Goal: Information Seeking & Learning: Learn about a topic

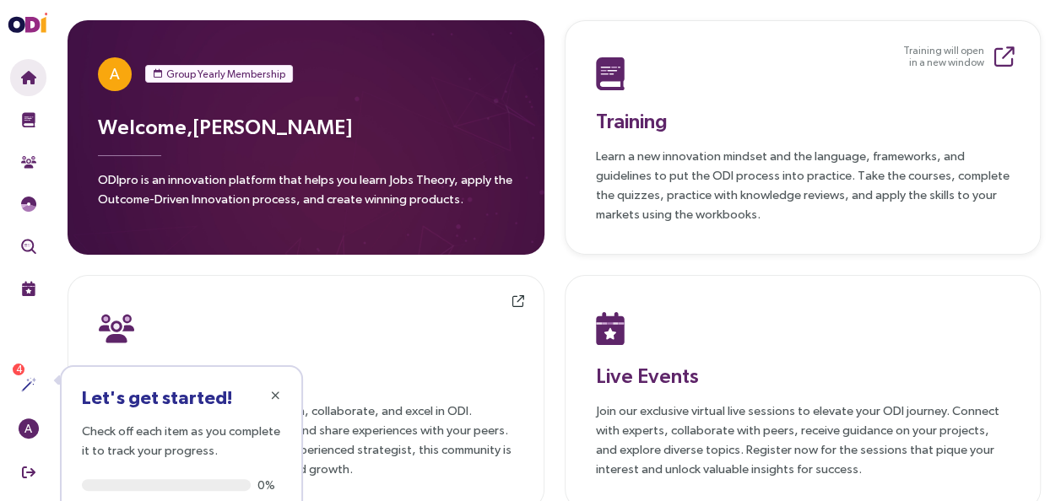
click at [654, 121] on h3 "Training" at bounding box center [803, 120] width 414 height 30
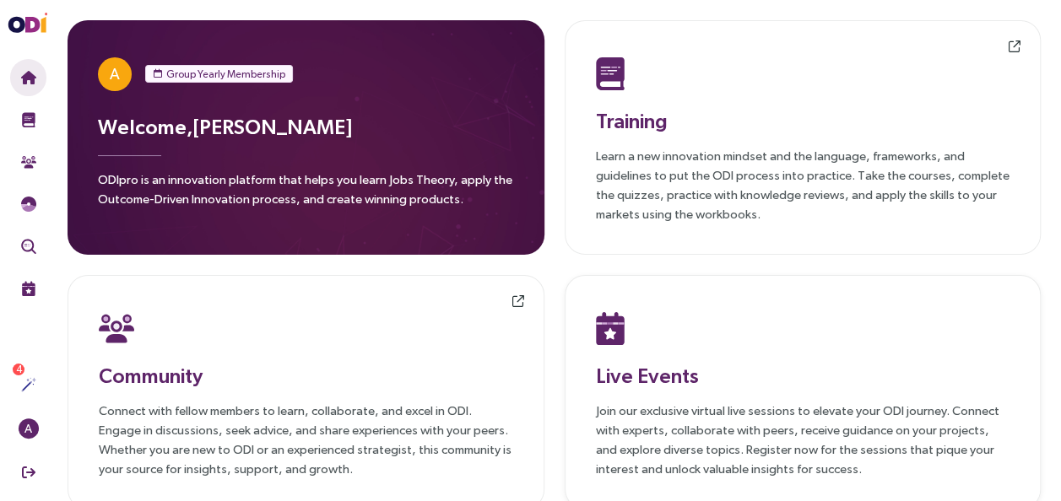
click at [673, 376] on h3 "Live Events" at bounding box center [803, 375] width 414 height 30
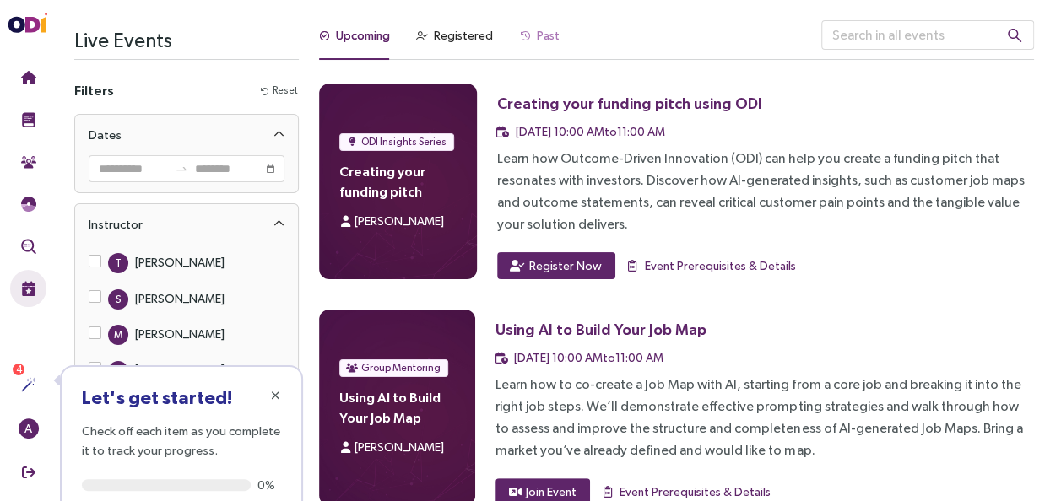
click at [533, 24] on div "Past" at bounding box center [540, 40] width 40 height 40
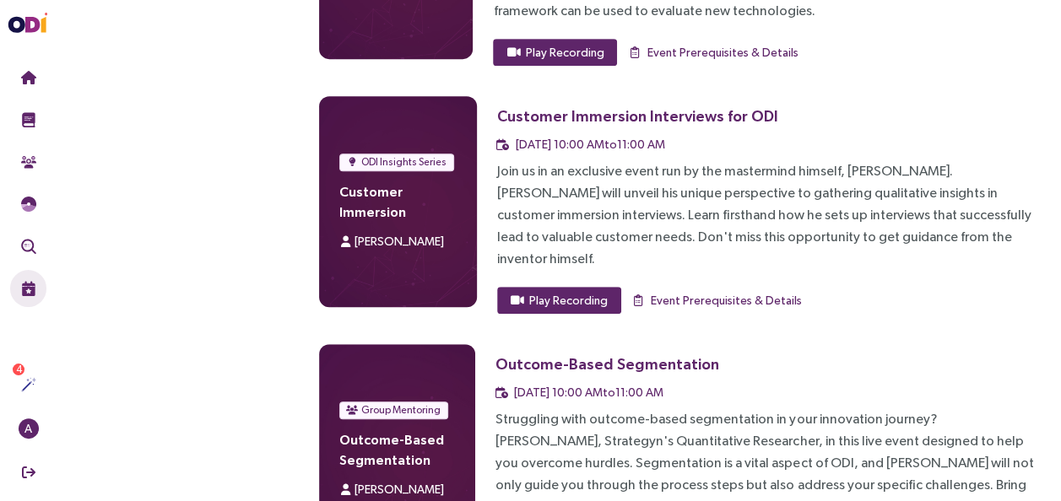
scroll to position [16299, 0]
